Goal: Information Seeking & Learning: Learn about a topic

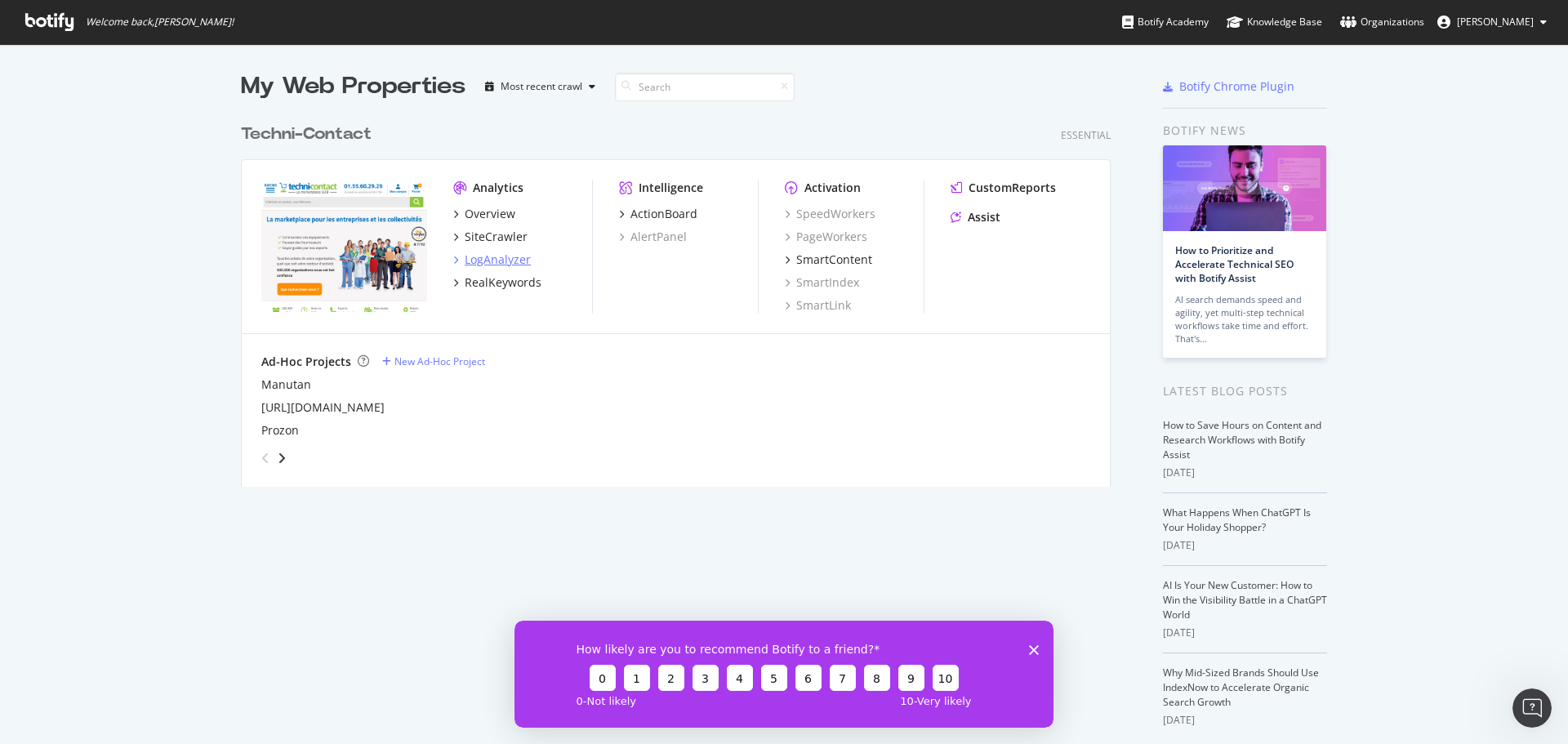
click at [486, 257] on div "LogAnalyzer" at bounding box center [498, 260] width 66 height 17
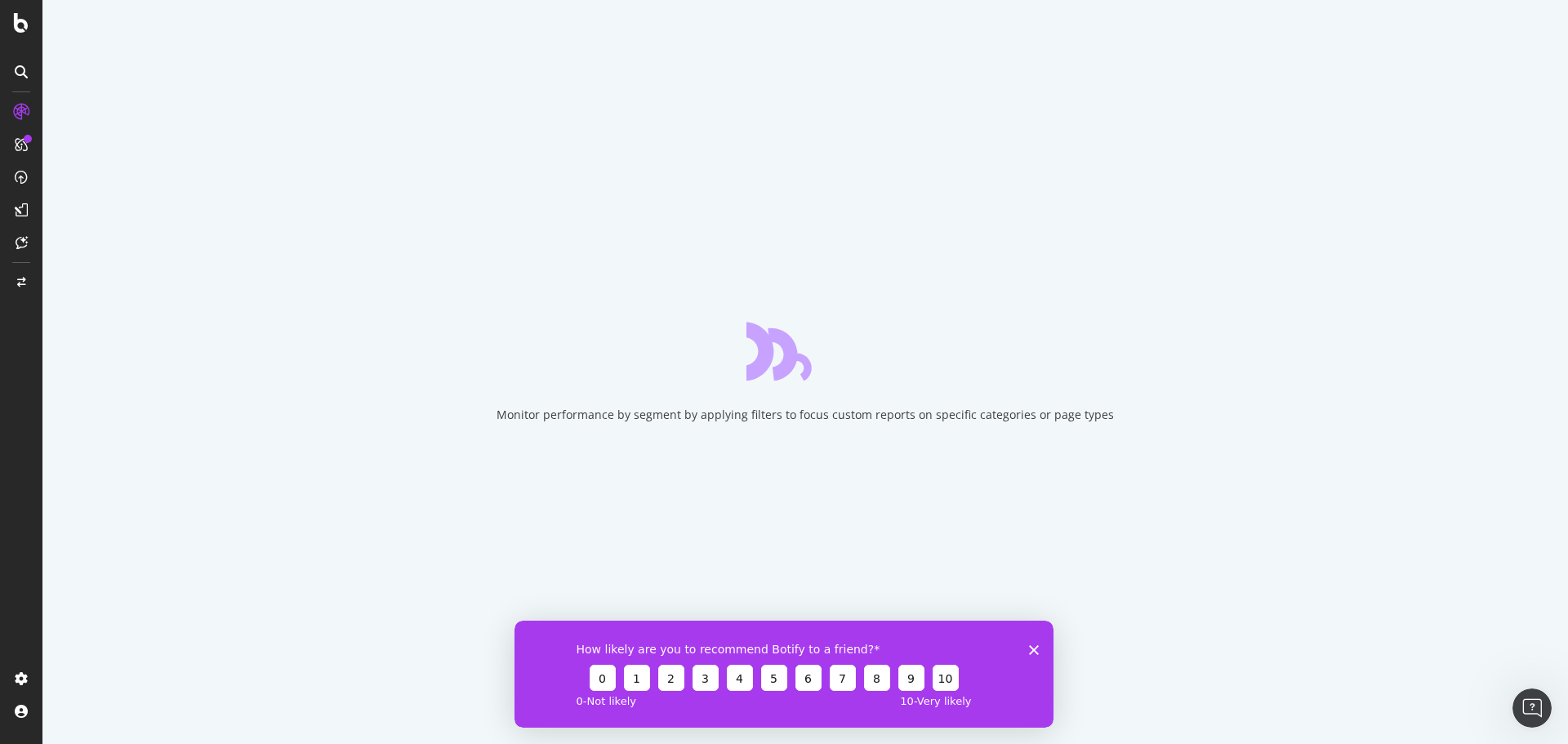
click at [1031, 650] on icon "Fermer l'enquête" at bounding box center [1034, 650] width 10 height 10
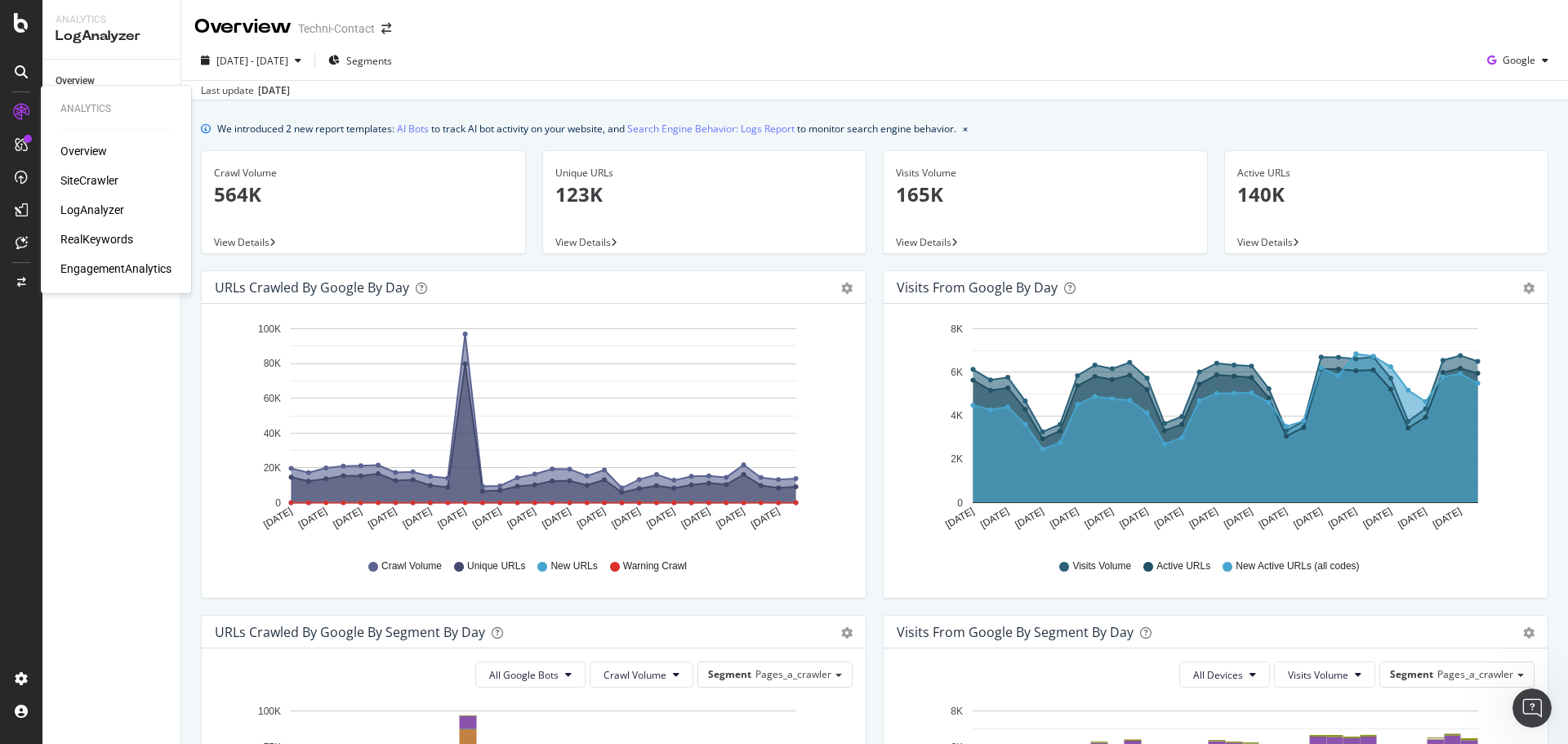
click at [92, 236] on div "RealKeywords" at bounding box center [96, 239] width 73 height 17
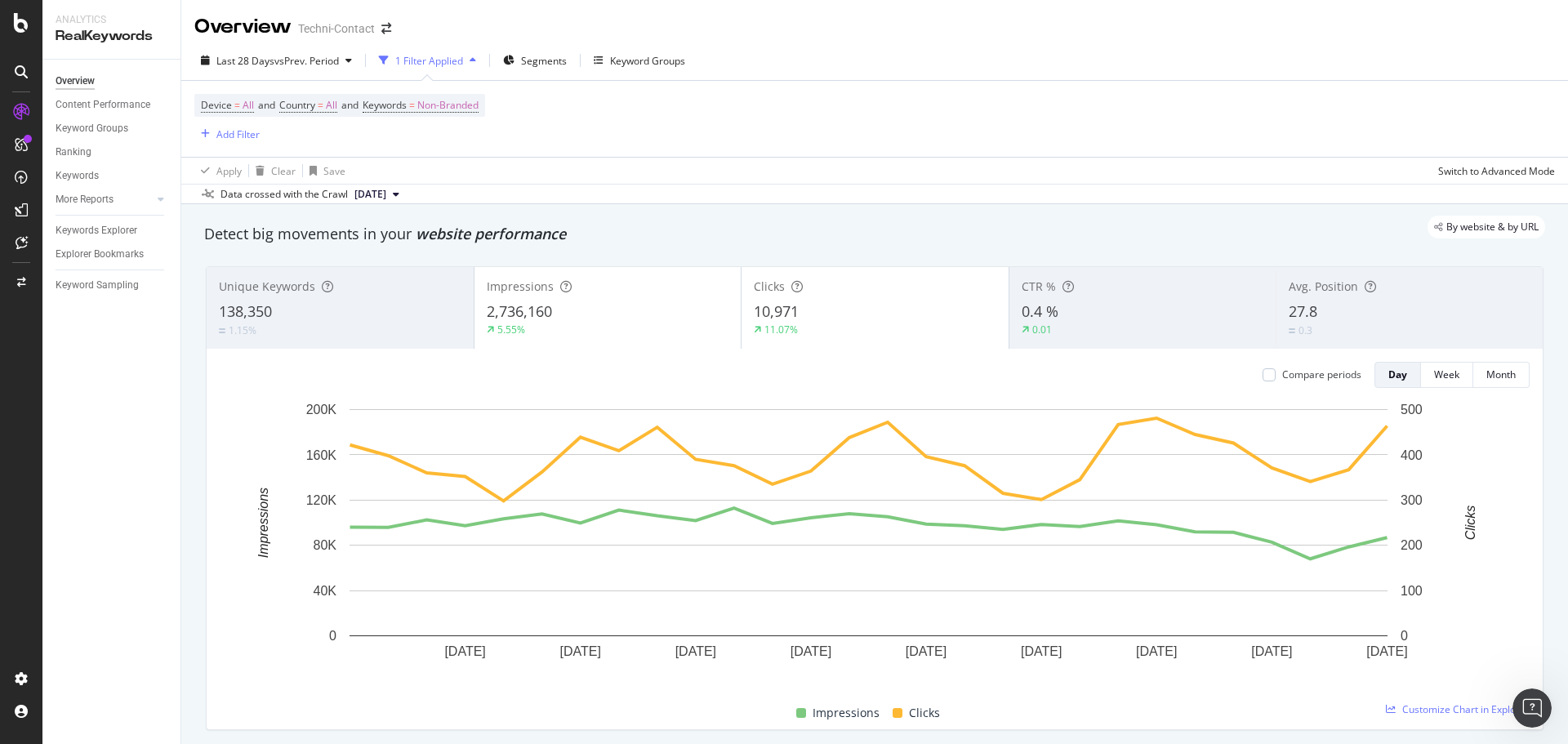
click at [1333, 316] on div "27.8" at bounding box center [1409, 312] width 242 height 21
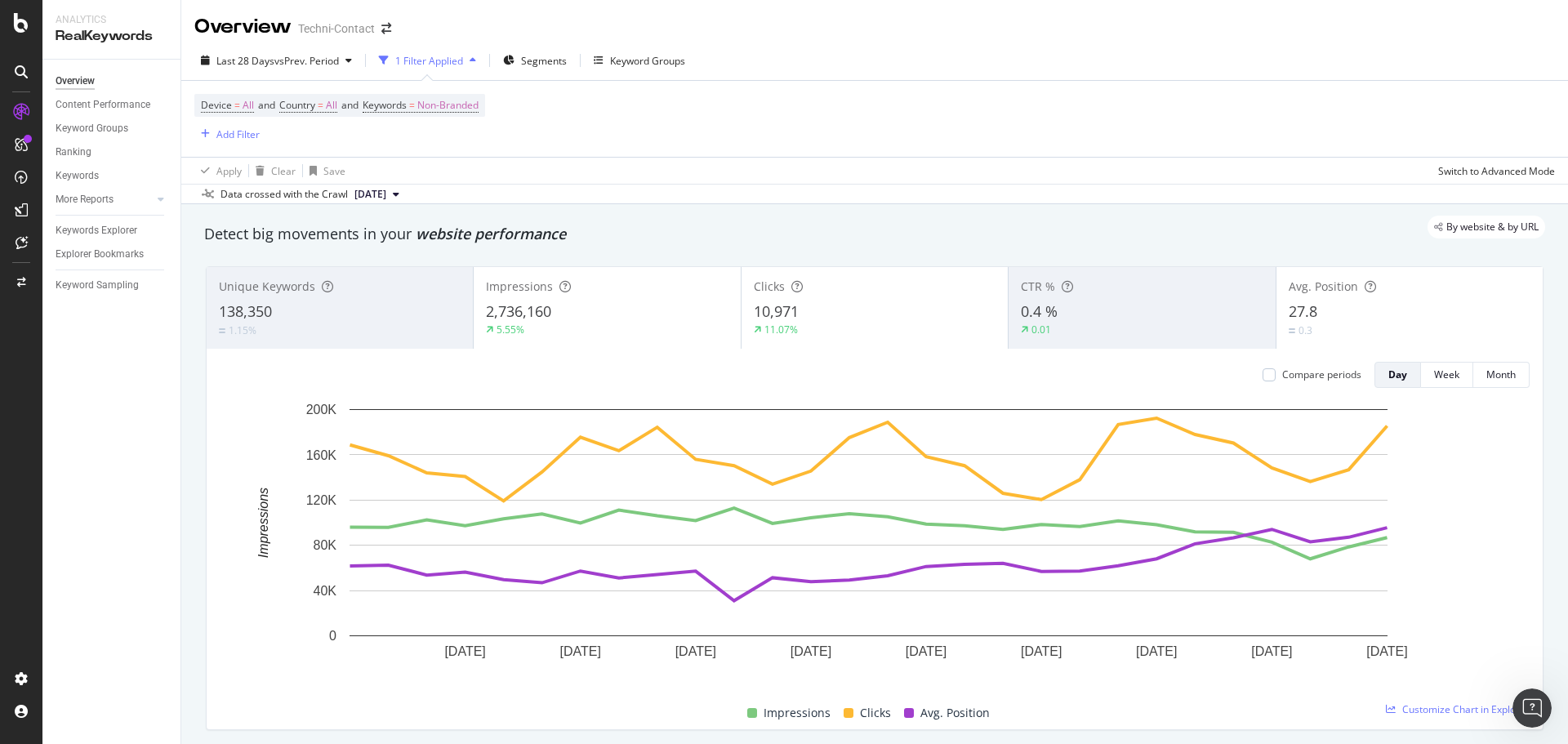
click at [624, 308] on div "2,736,160" at bounding box center [607, 312] width 242 height 21
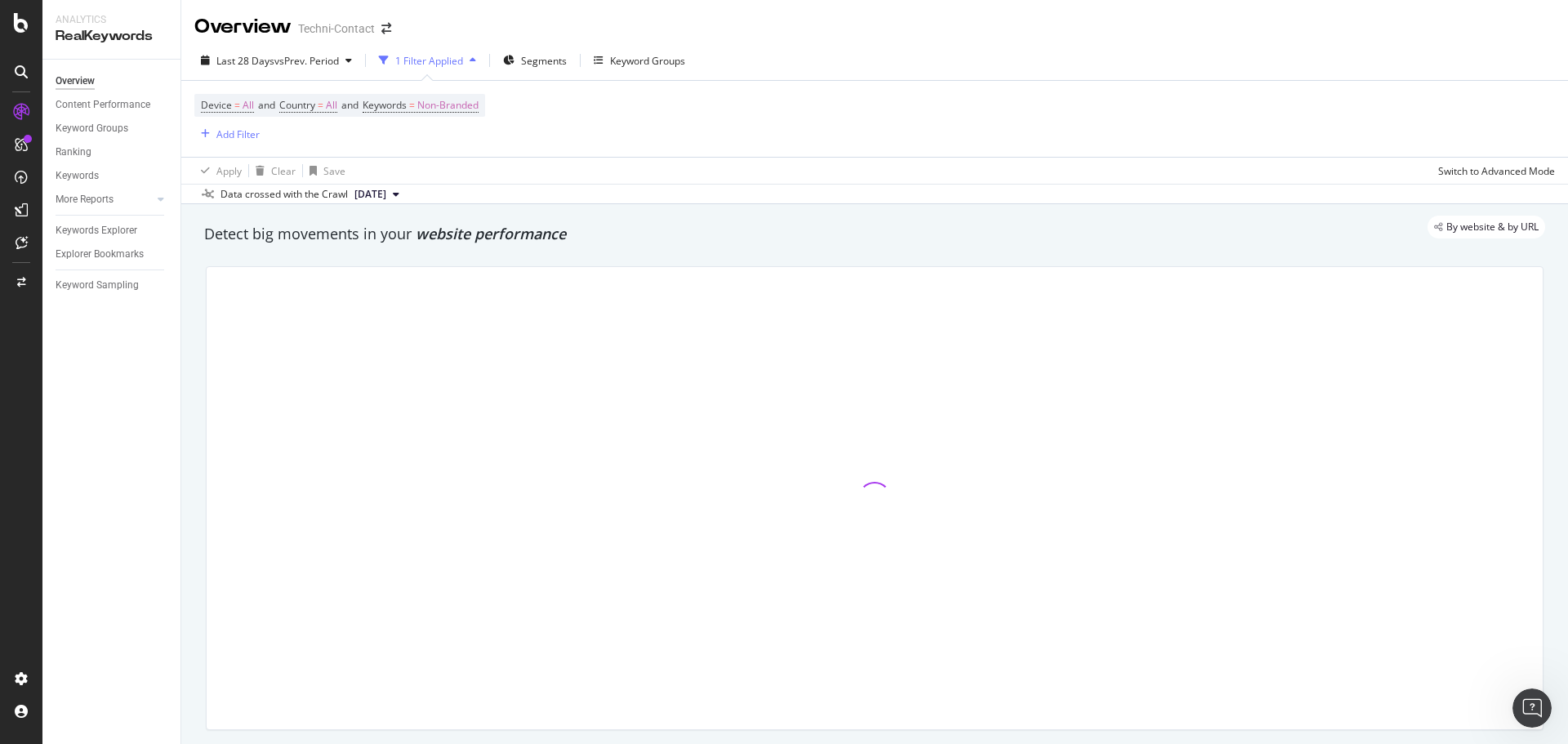
click at [848, 318] on div at bounding box center [874, 498] width 1336 height 462
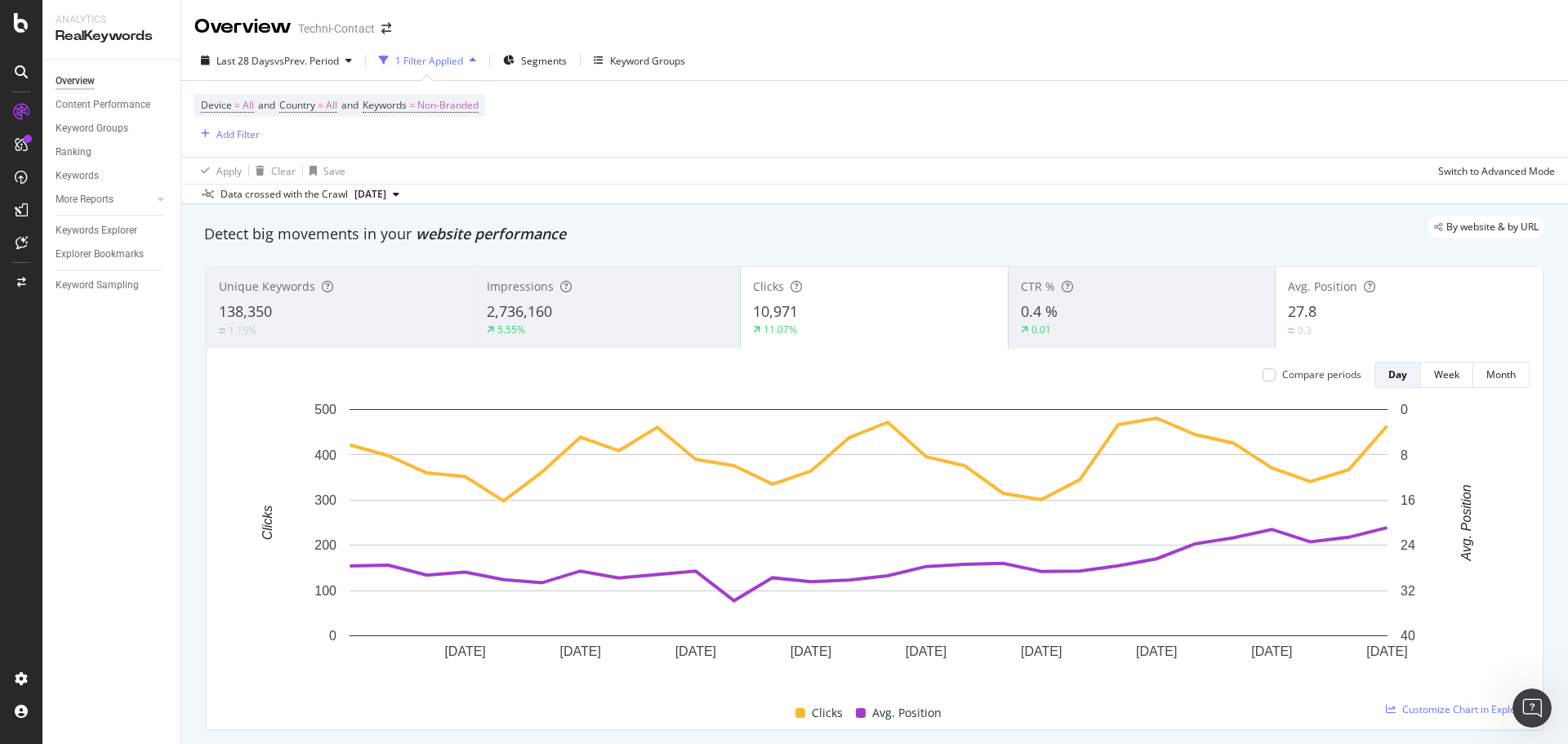
click at [843, 325] on div "11.07%" at bounding box center [873, 330] width 242 height 15
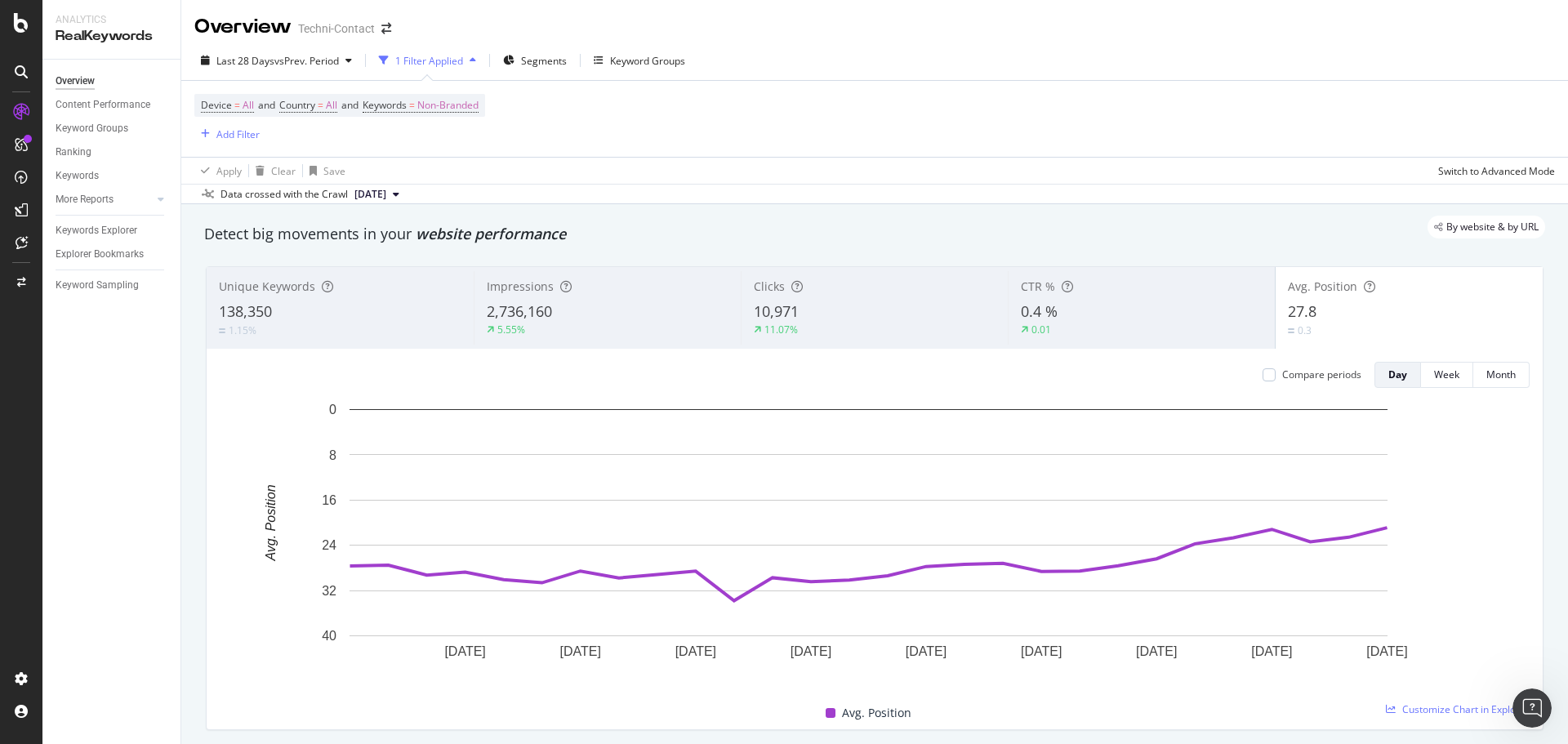
click at [848, 312] on div "10,971" at bounding box center [874, 312] width 242 height 21
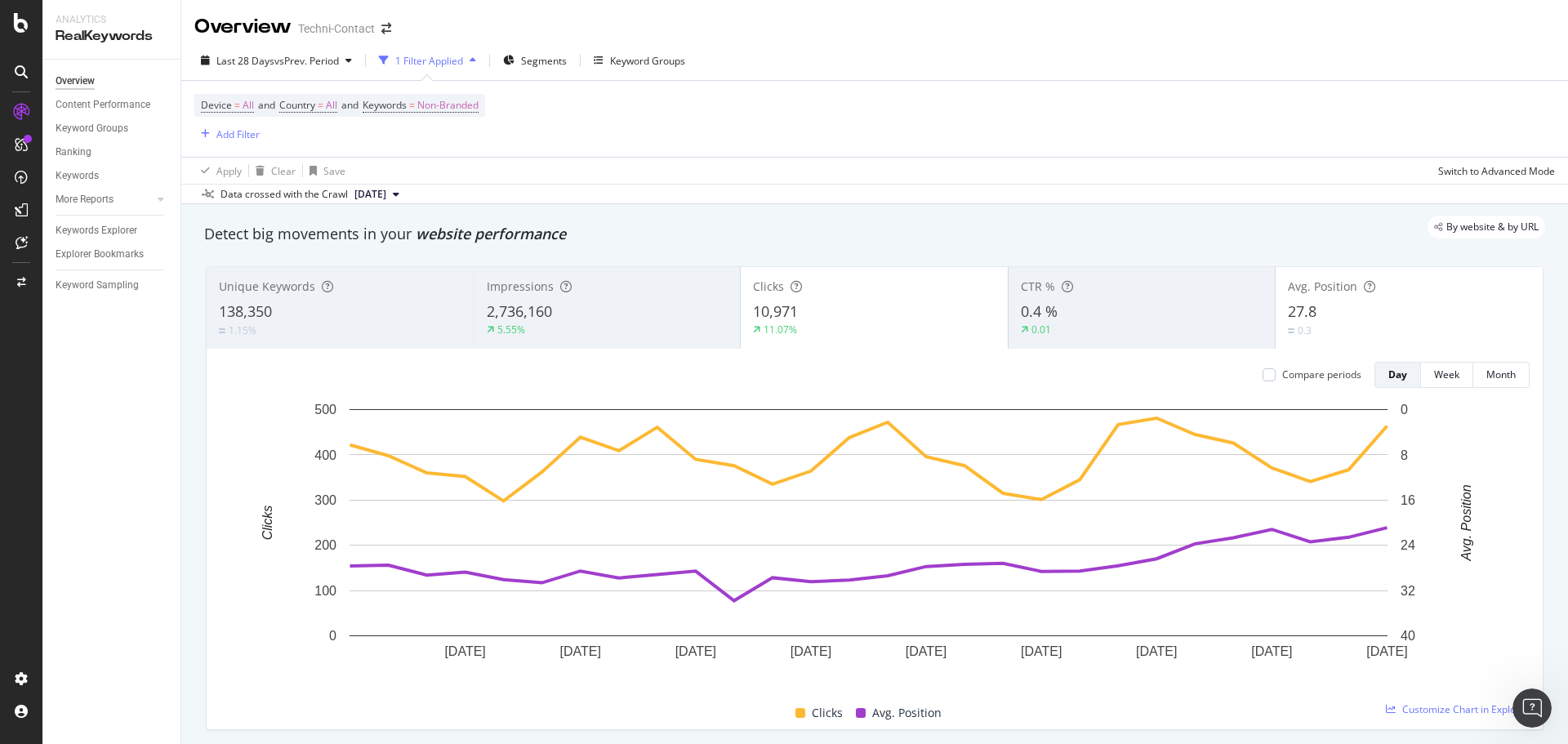
click at [620, 307] on div "2,736,160" at bounding box center [607, 312] width 242 height 21
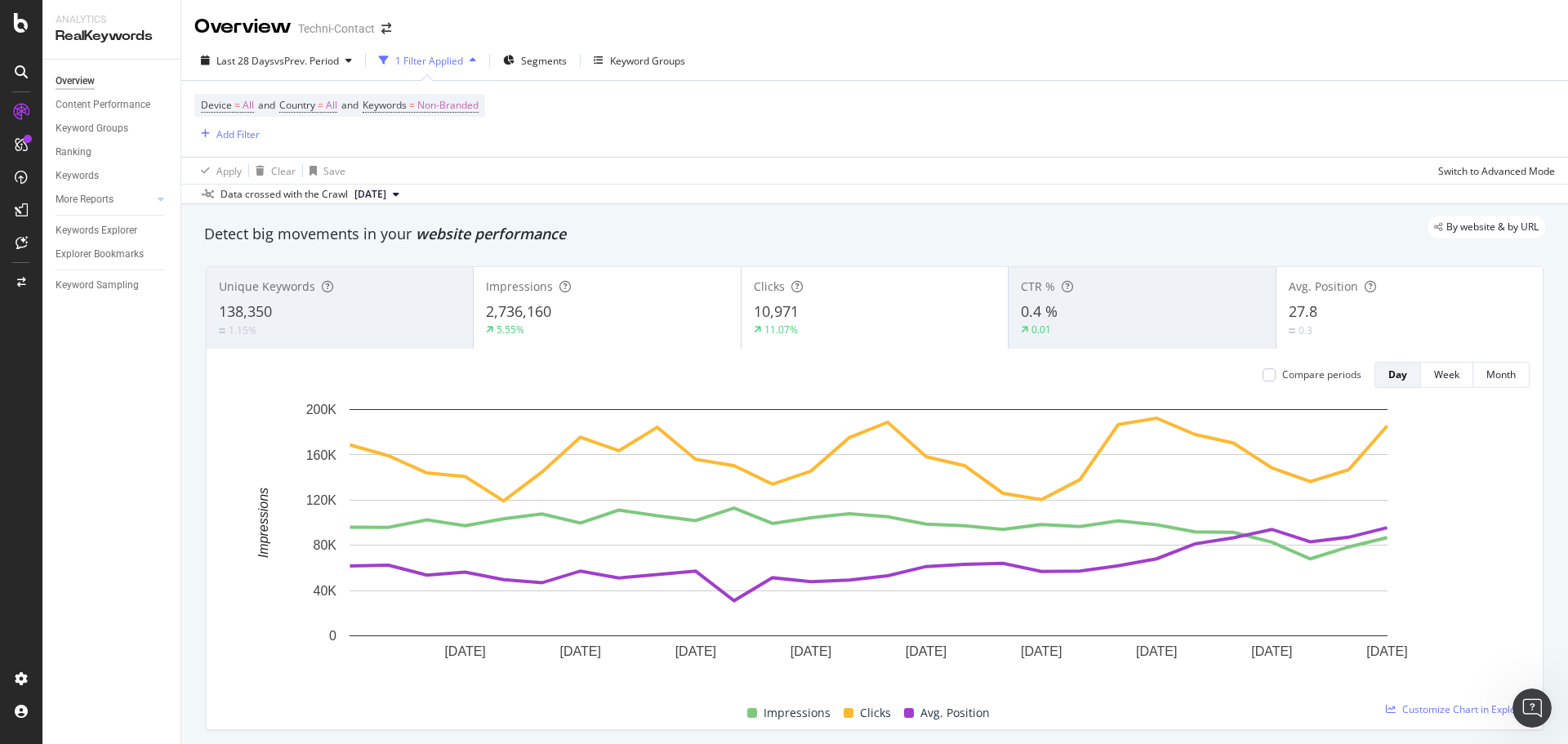
click at [371, 303] on div "138,350" at bounding box center [339, 312] width 242 height 21
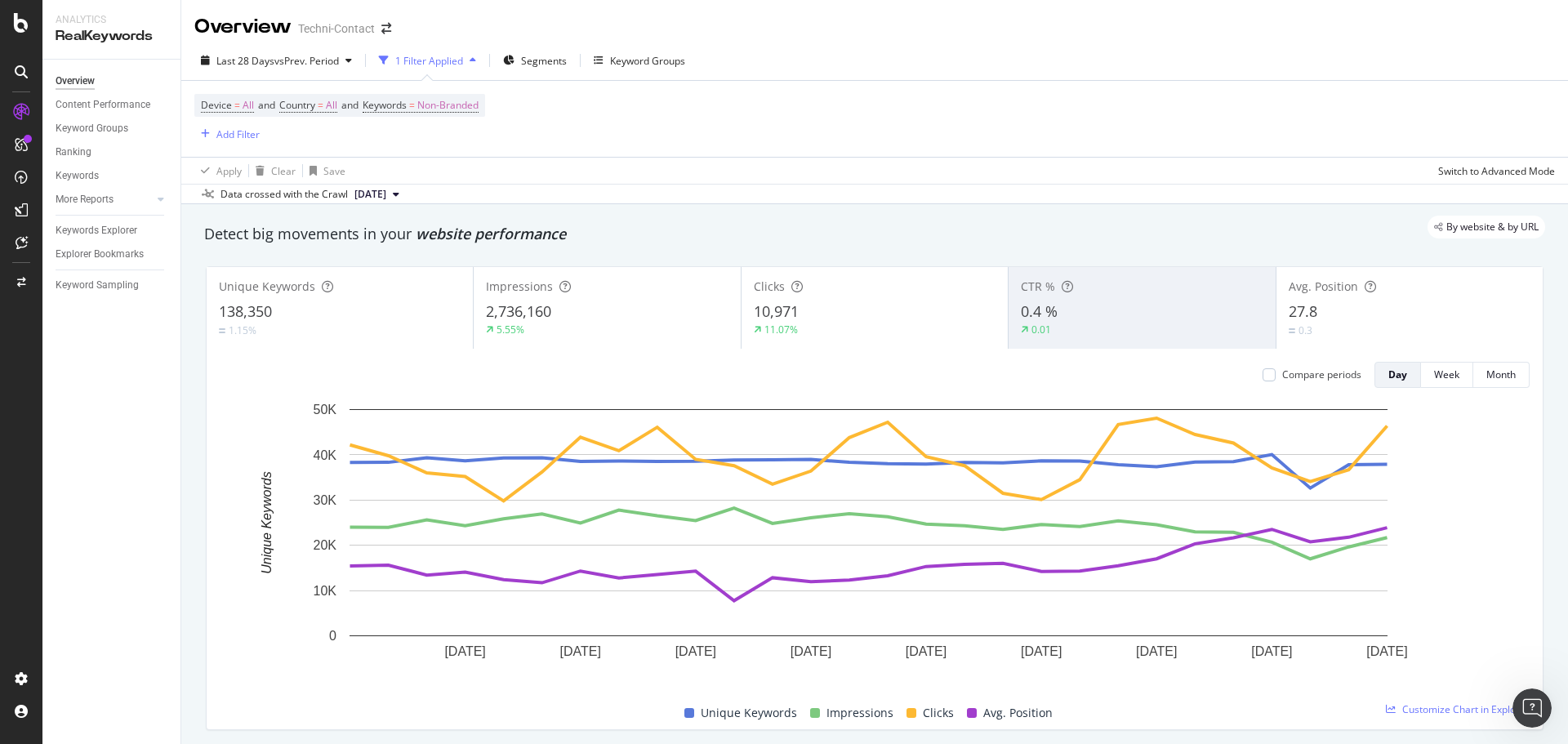
click at [609, 313] on div "2,736,160" at bounding box center [607, 312] width 242 height 21
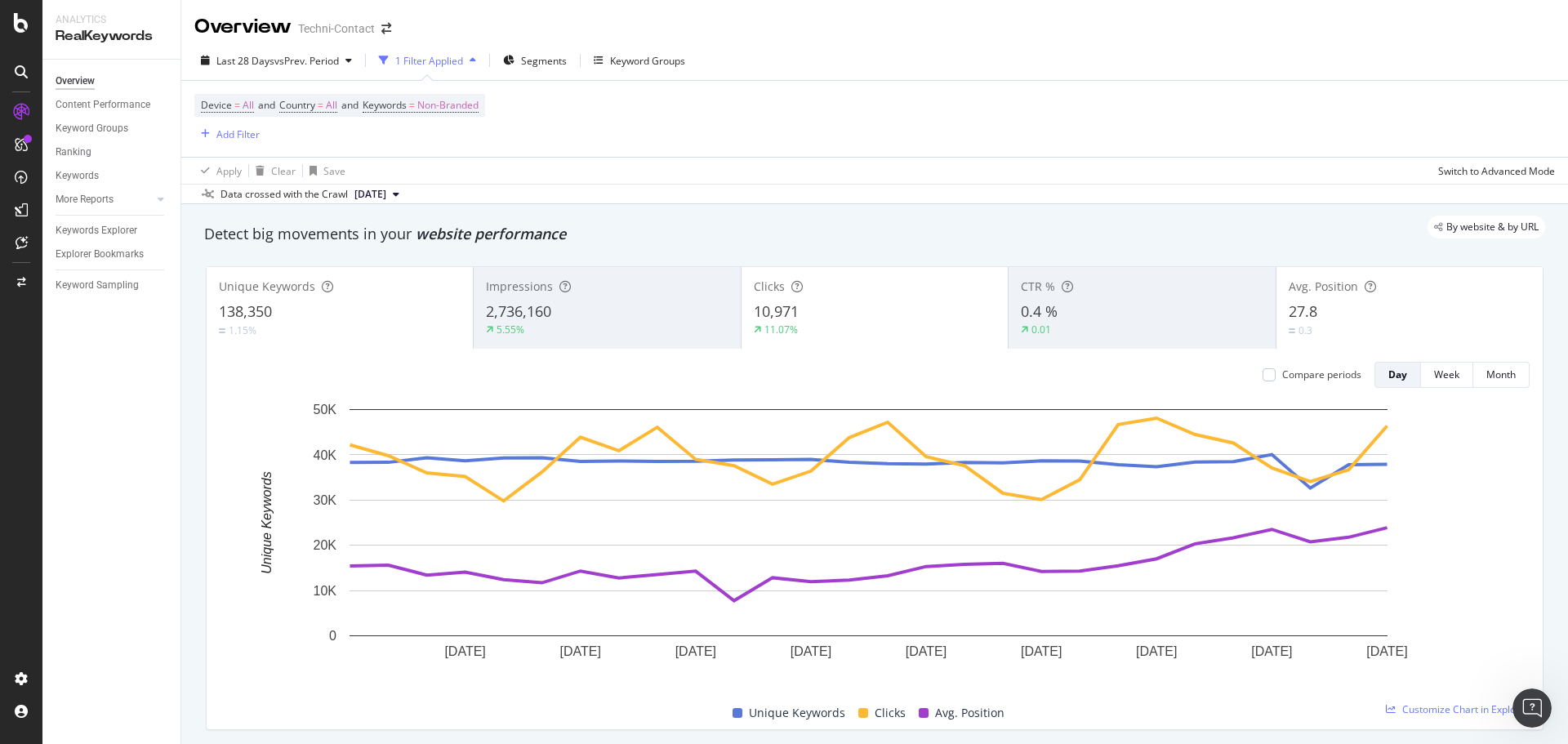
click at [1351, 320] on div "27.8" at bounding box center [1409, 312] width 242 height 21
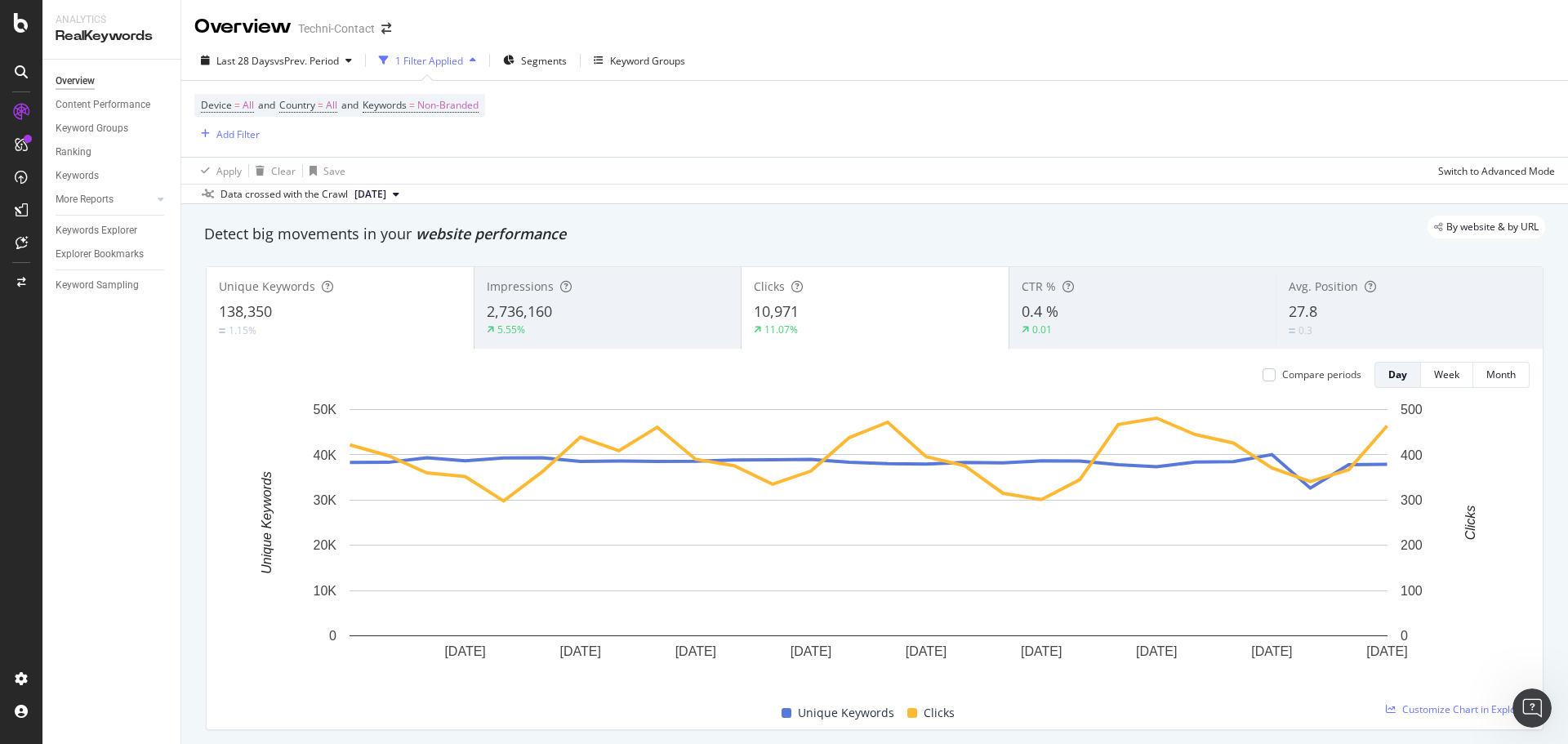
click at [343, 321] on div "138,350" at bounding box center [339, 312] width 242 height 21
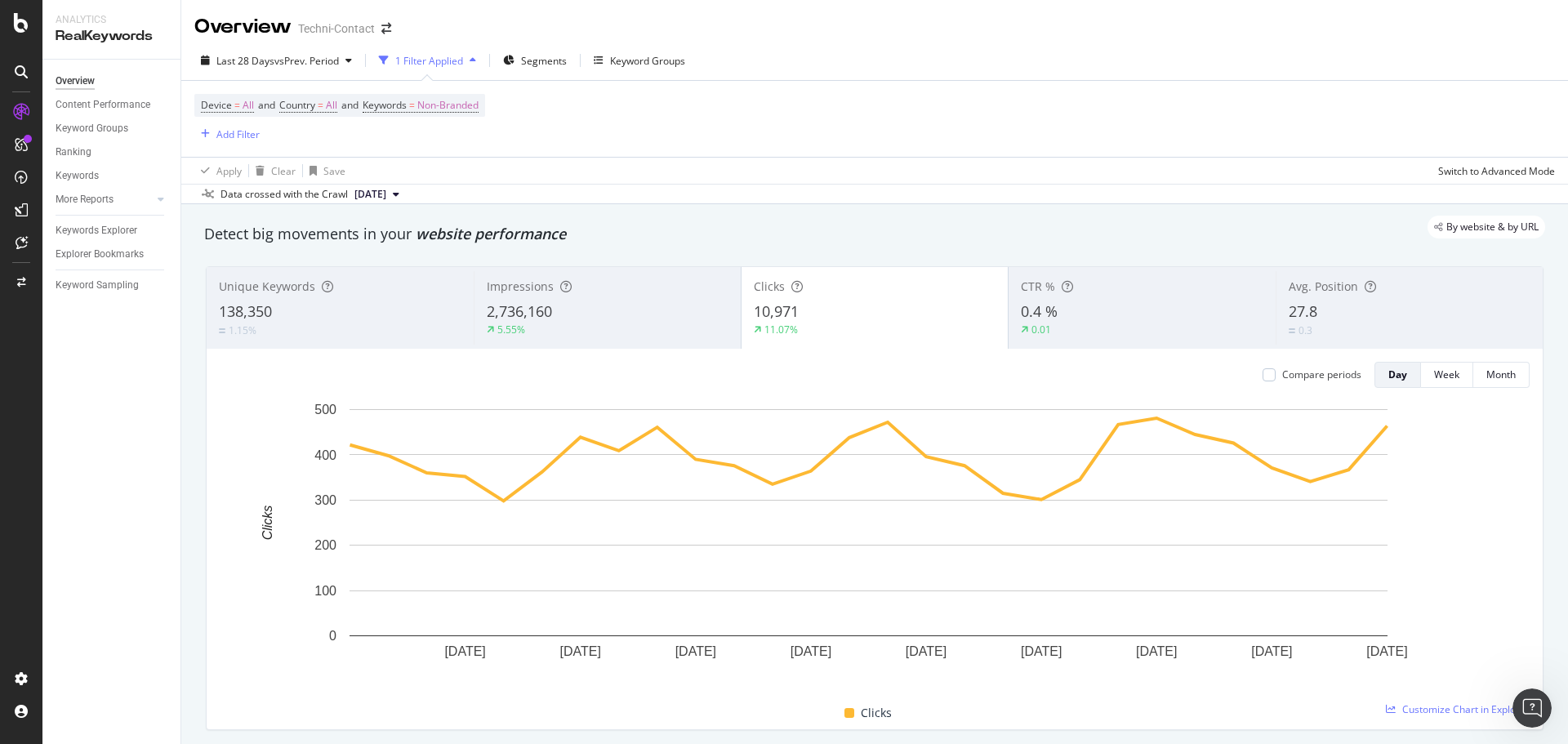
click at [400, 195] on icon at bounding box center [396, 195] width 7 height 10
click at [616, 173] on div "Apply Clear Save Switch to Advanced Mode" at bounding box center [874, 170] width 1387 height 27
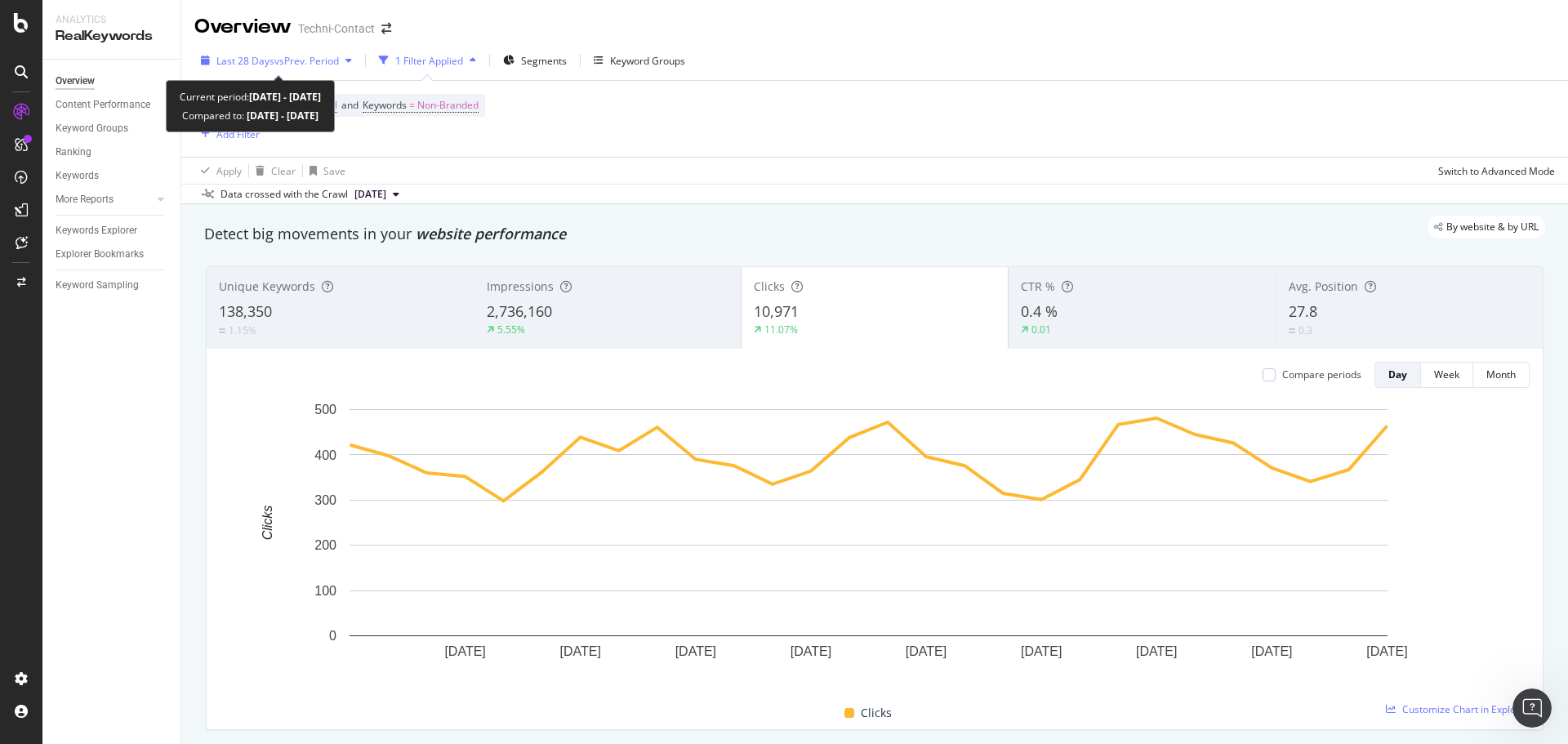
click at [313, 61] on span "vs Prev. Period" at bounding box center [306, 60] width 64 height 14
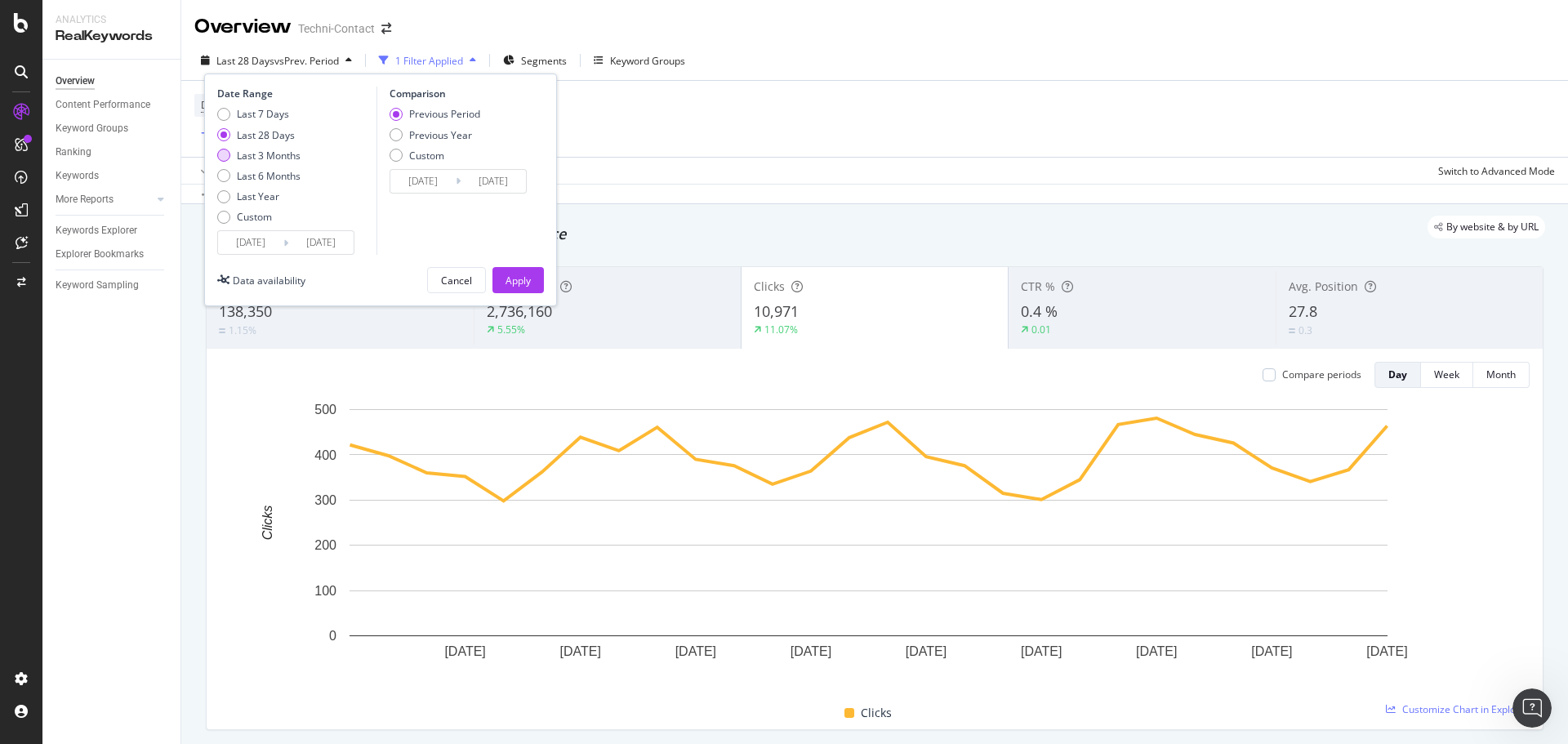
click at [222, 157] on div "Last 3 Months" at bounding box center [223, 155] width 13 height 13
type input "[DATE]"
click at [524, 283] on div "Apply" at bounding box center [518, 280] width 25 height 14
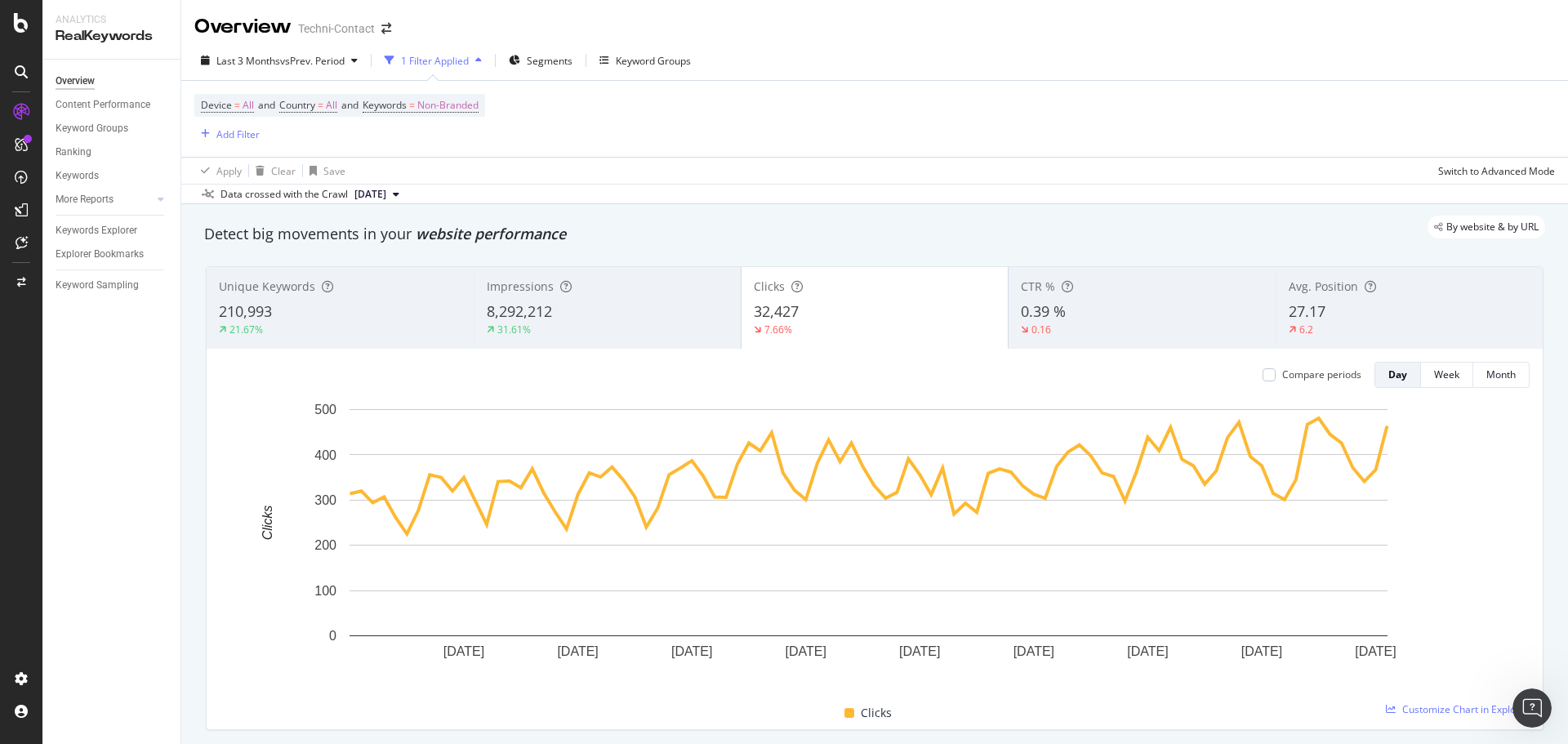
click at [1329, 318] on div "27.17" at bounding box center [1409, 312] width 242 height 21
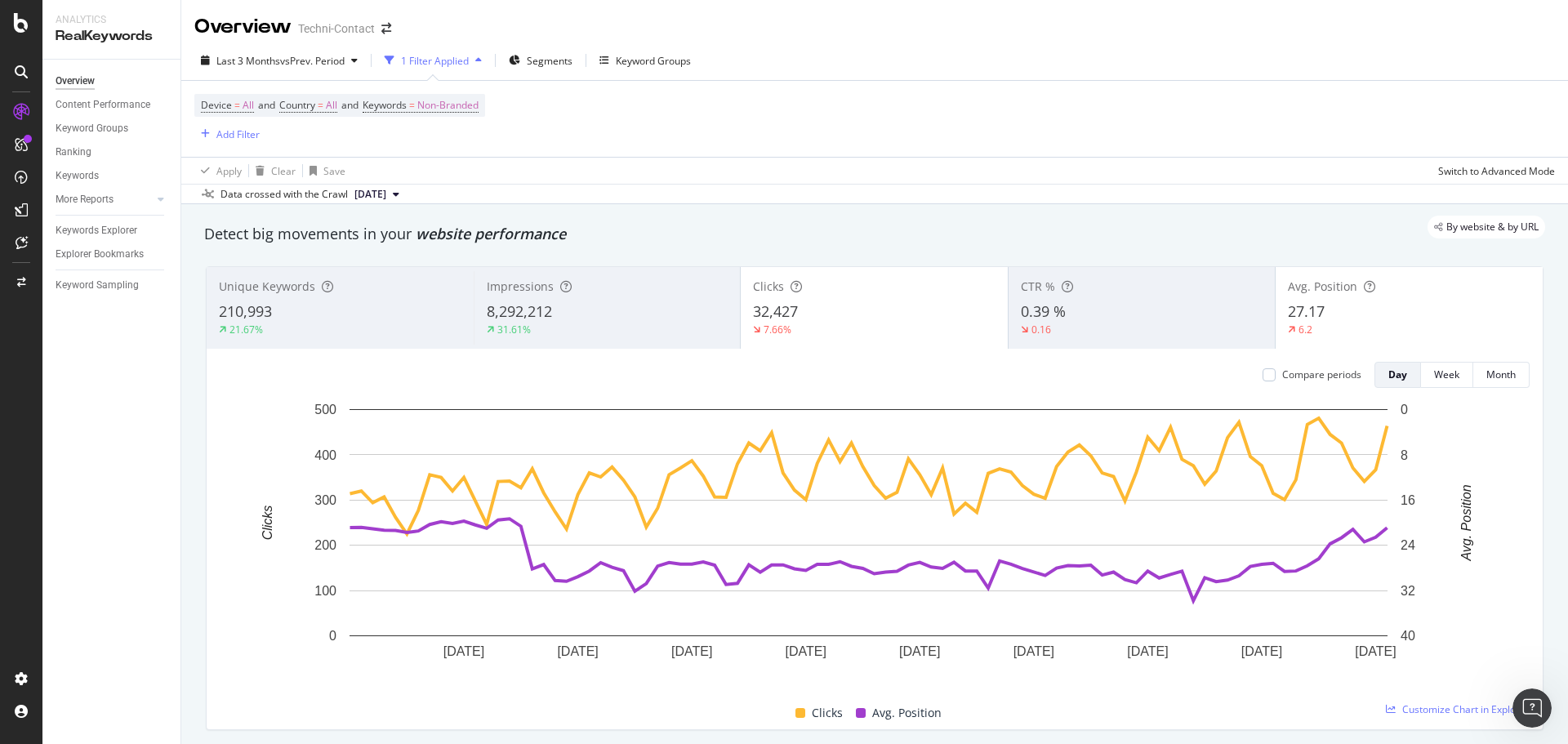
click at [872, 313] on div "32,427" at bounding box center [873, 312] width 242 height 21
